Goal: Task Accomplishment & Management: Use online tool/utility

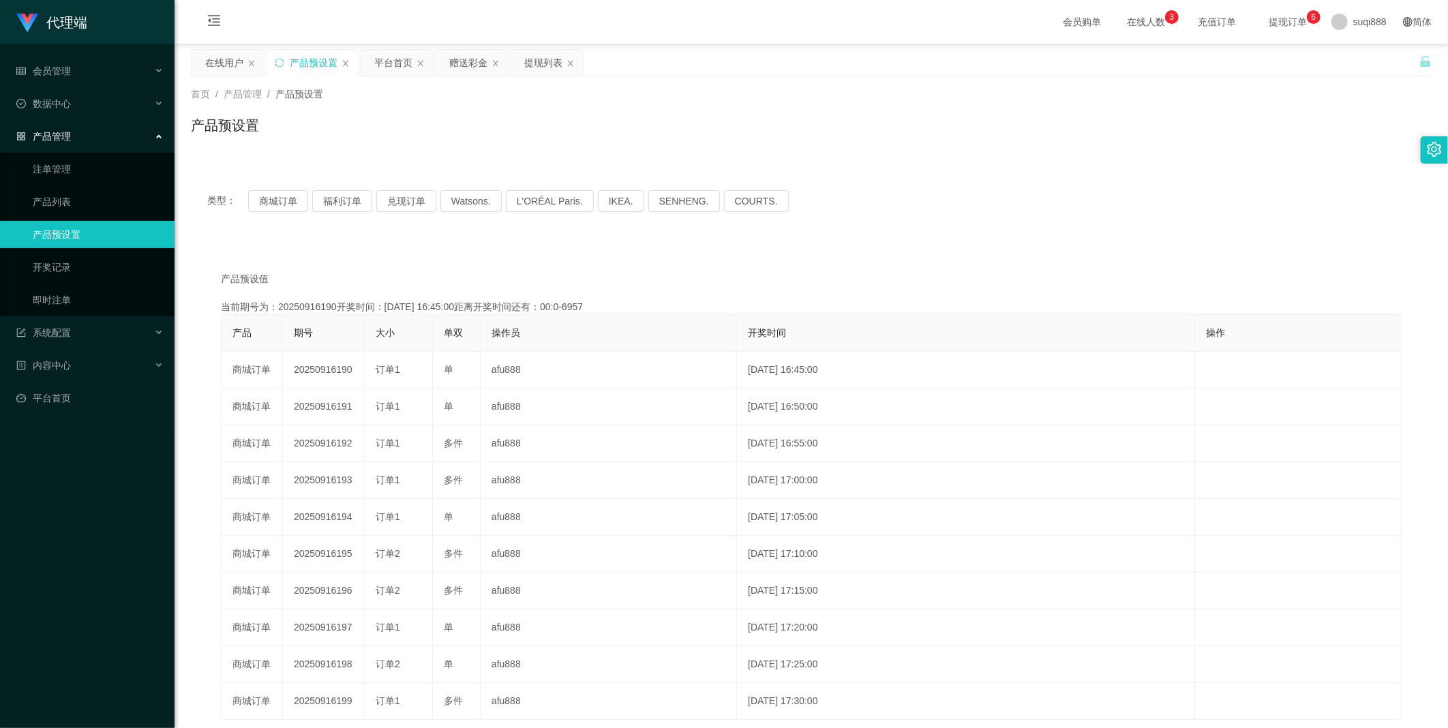
drag, startPoint x: 0, startPoint y: 0, endPoint x: 295, endPoint y: 188, distance: 350.2
click at [295, 188] on div "类型： 商城订单 福利订单 兑现订单 Watsons. L'ORÉAL Paris. IKEA. [GEOGRAPHIC_DATA]. COURTS." at bounding box center [811, 201] width 1241 height 55
click at [288, 195] on button "商城订单" at bounding box center [278, 201] width 60 height 22
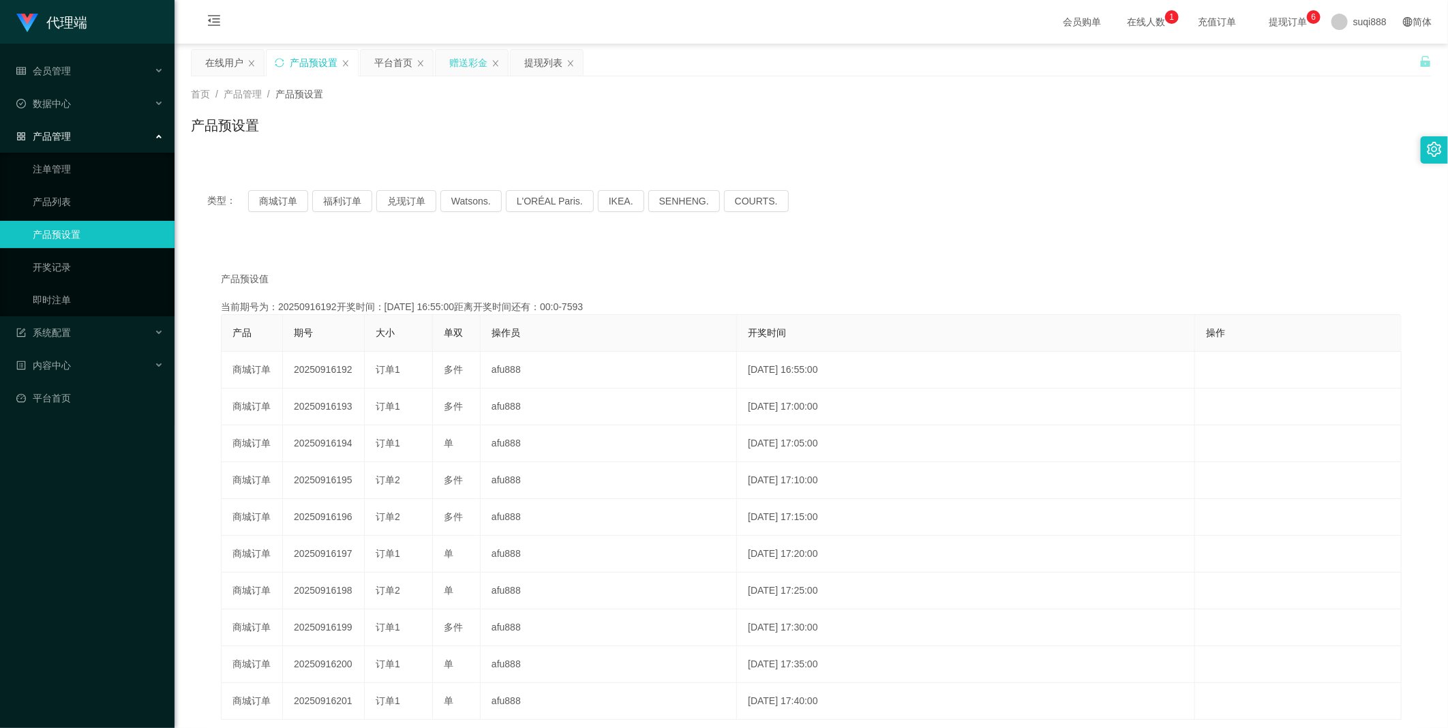
click at [469, 63] on div "赠送彩金" at bounding box center [468, 63] width 38 height 26
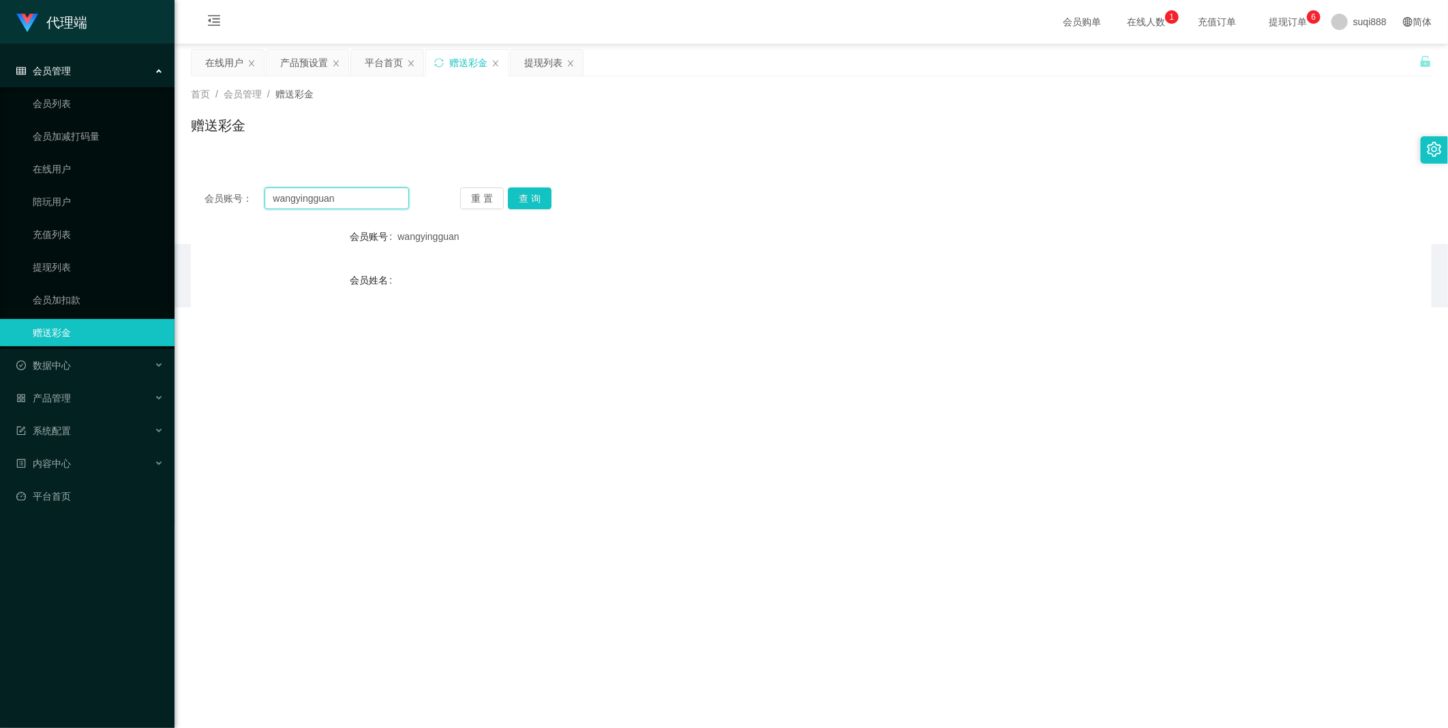
click at [314, 202] on input "wangyingguan" at bounding box center [337, 199] width 145 height 22
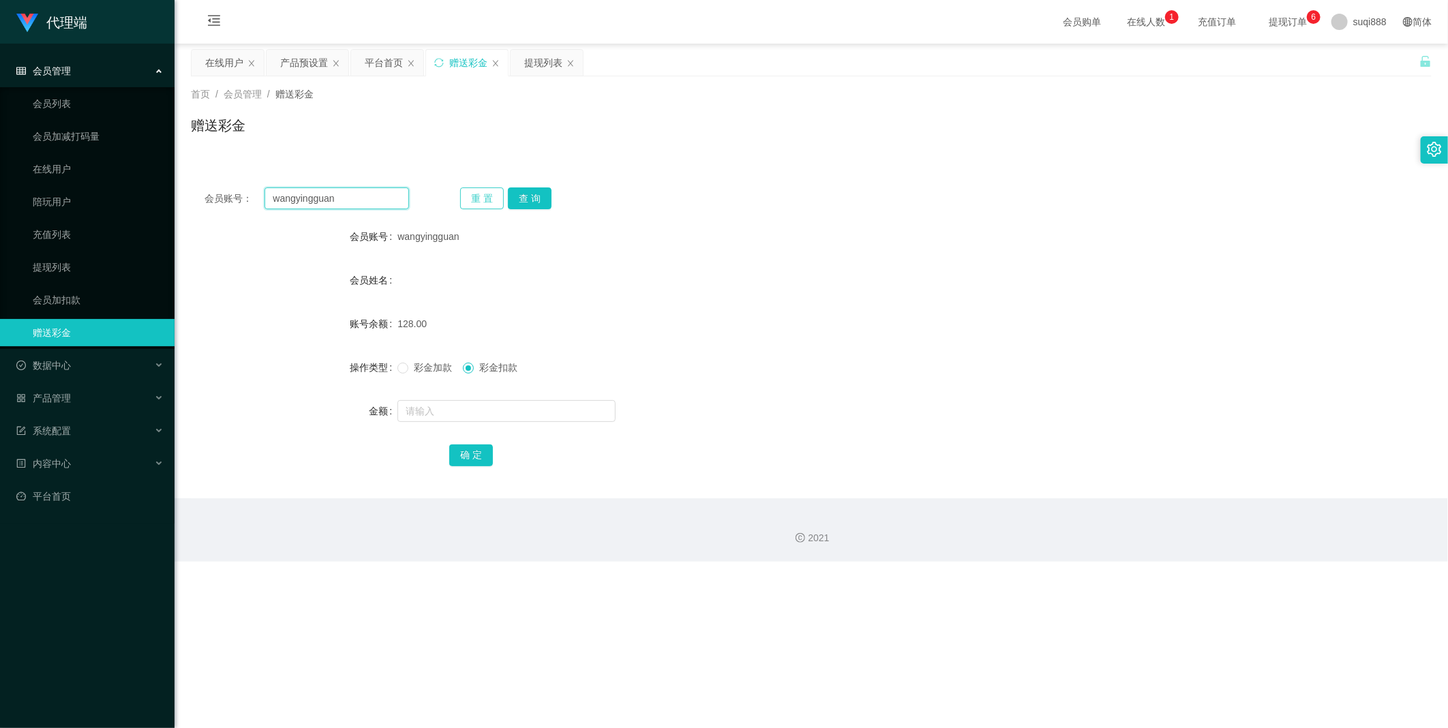
paste input "Limbj"
type input "Limbj"
click at [519, 192] on button "查 询" at bounding box center [530, 199] width 44 height 22
drag, startPoint x: 546, startPoint y: 185, endPoint x: 537, endPoint y: 198, distance: 15.3
click at [539, 196] on div "会员账号： Limbj 重 置 查 询 会员账号 Limbj 会员姓名 账号余额 128.00 操作类型 彩金加款 彩金扣款 金额 确 定" at bounding box center [811, 336] width 1241 height 325
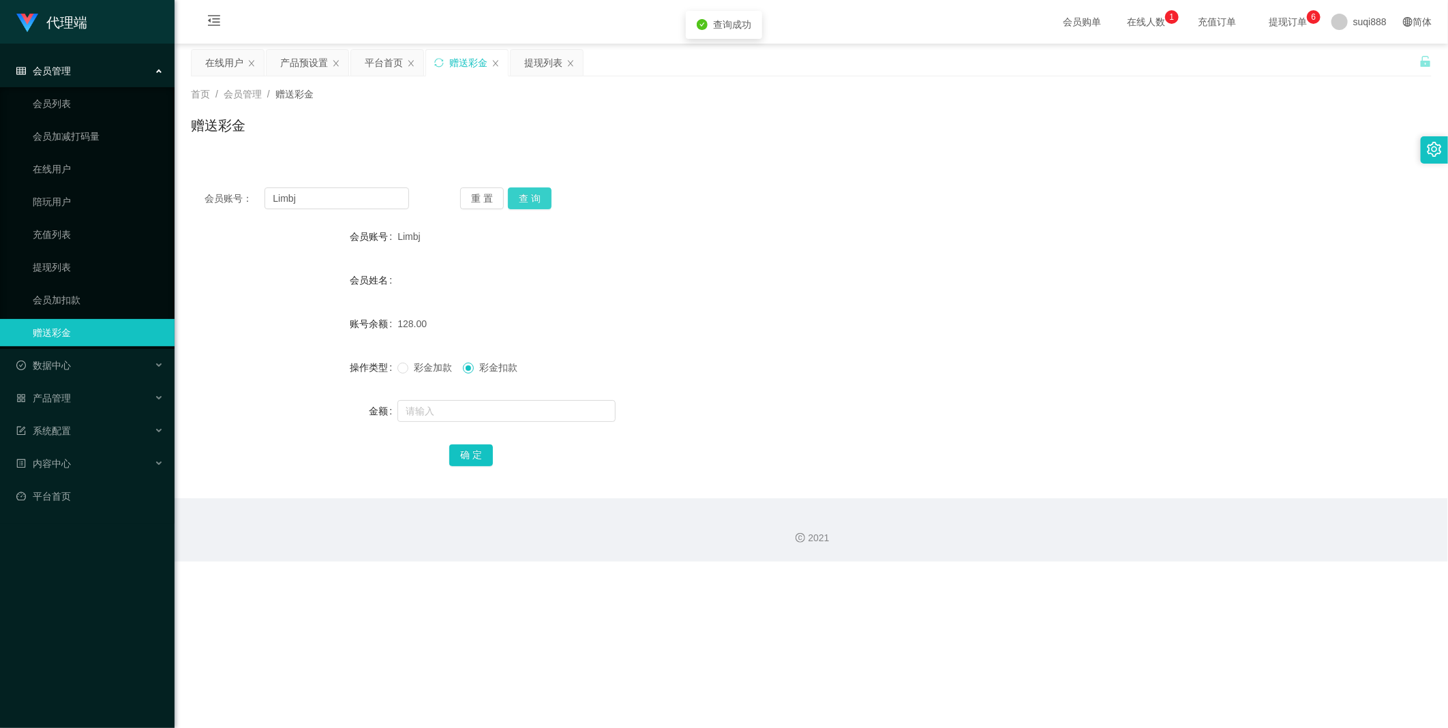
click at [534, 203] on button "查 询" at bounding box center [530, 199] width 44 height 22
